Goal: Task Accomplishment & Management: Manage account settings

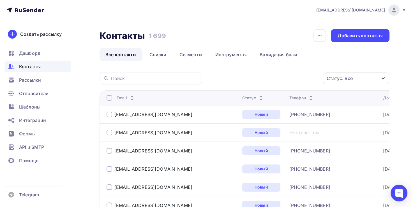
click at [403, 9] on icon at bounding box center [403, 10] width 4 height 4
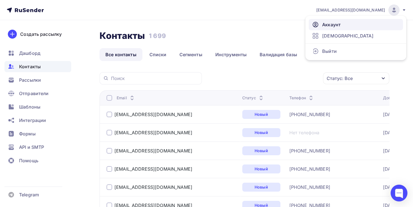
click at [333, 25] on span "Аккаунт" at bounding box center [331, 24] width 18 height 7
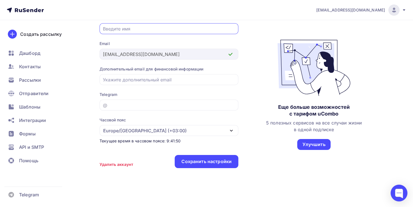
scroll to position [62, 0]
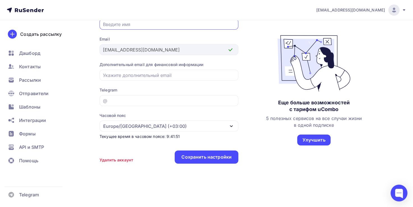
click at [121, 157] on div "Удалить аккаунт" at bounding box center [116, 160] width 34 height 6
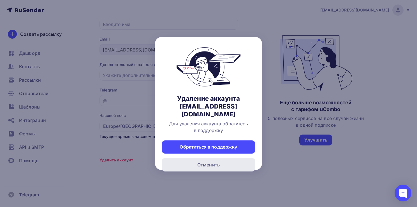
click at [197, 158] on div "Отменить" at bounding box center [209, 164] width 94 height 13
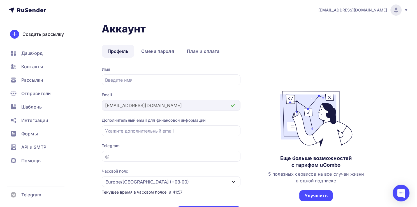
scroll to position [0, 0]
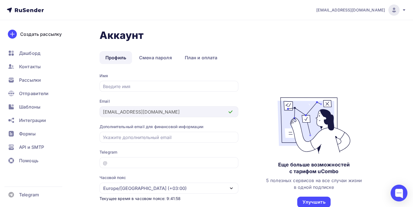
click at [404, 8] on icon at bounding box center [403, 10] width 4 height 4
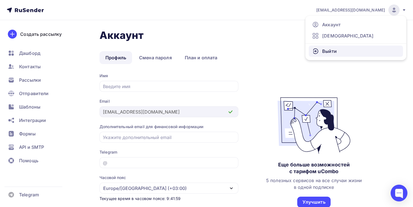
click at [367, 52] on link "Выйти" at bounding box center [355, 51] width 94 height 11
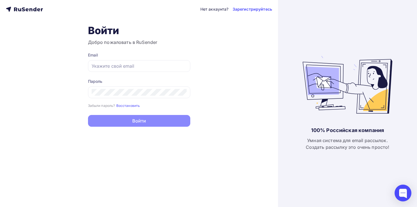
type input "[EMAIL_ADDRESS][DOMAIN_NAME]"
